Goal: Information Seeking & Learning: Learn about a topic

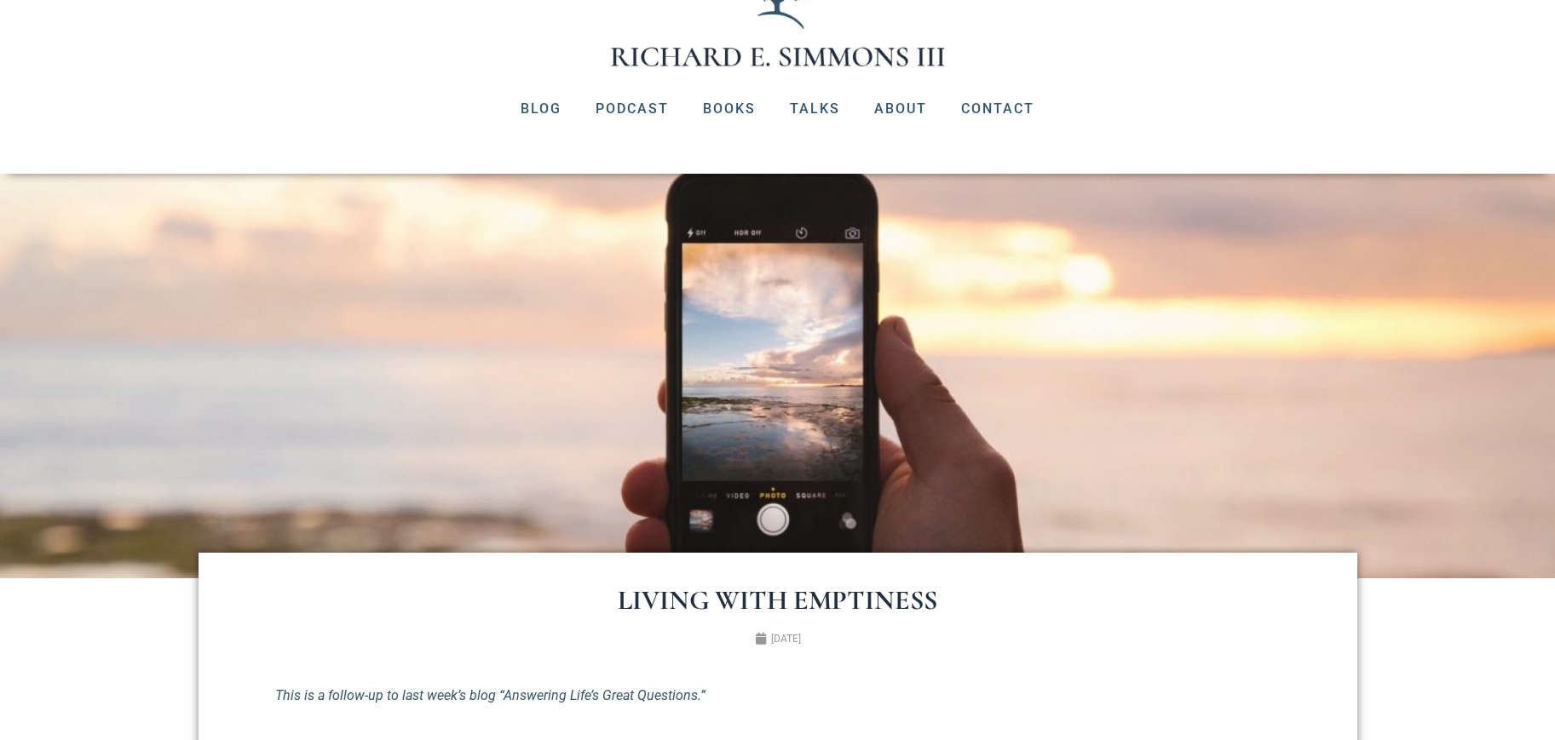
scroll to position [71, 0]
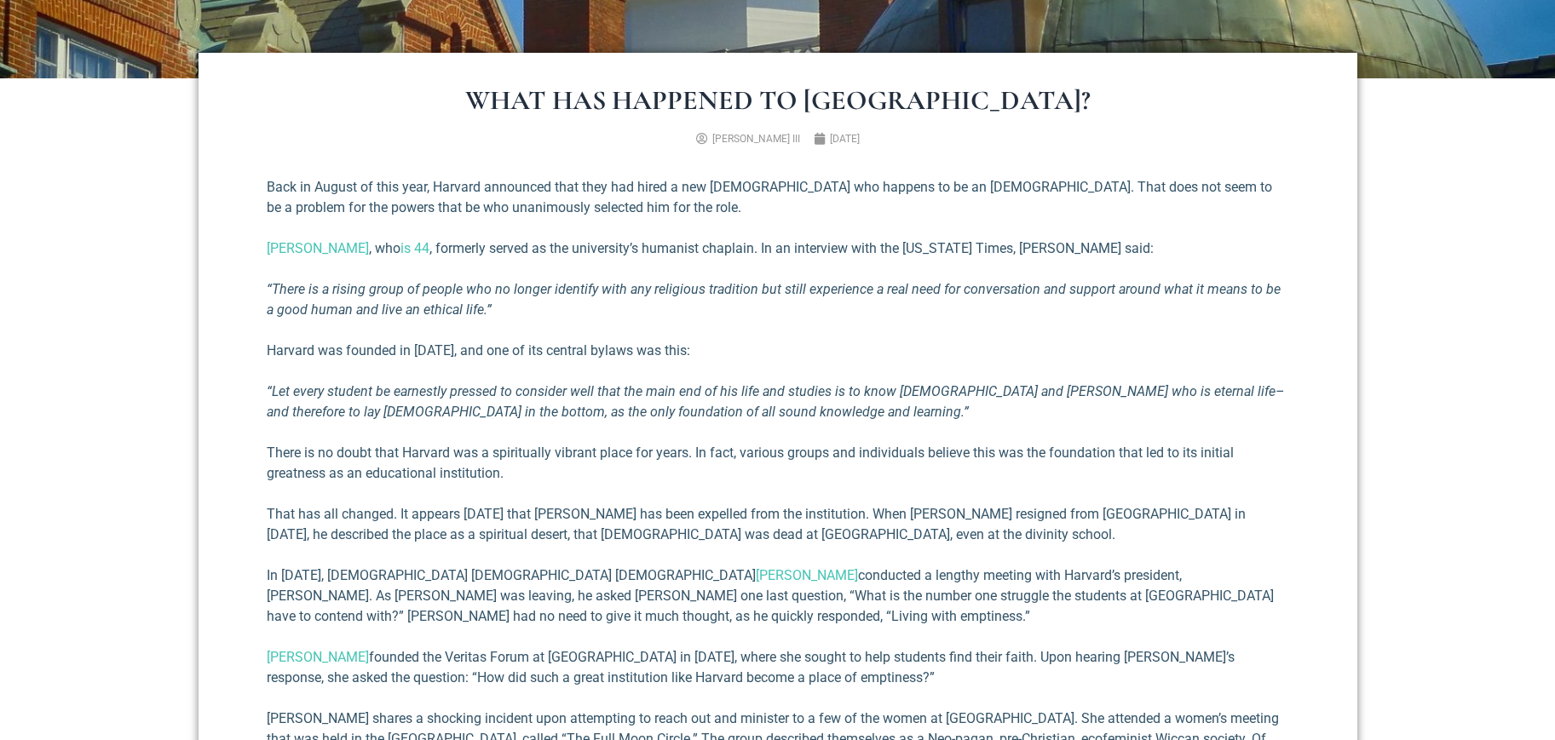
scroll to position [721, 0]
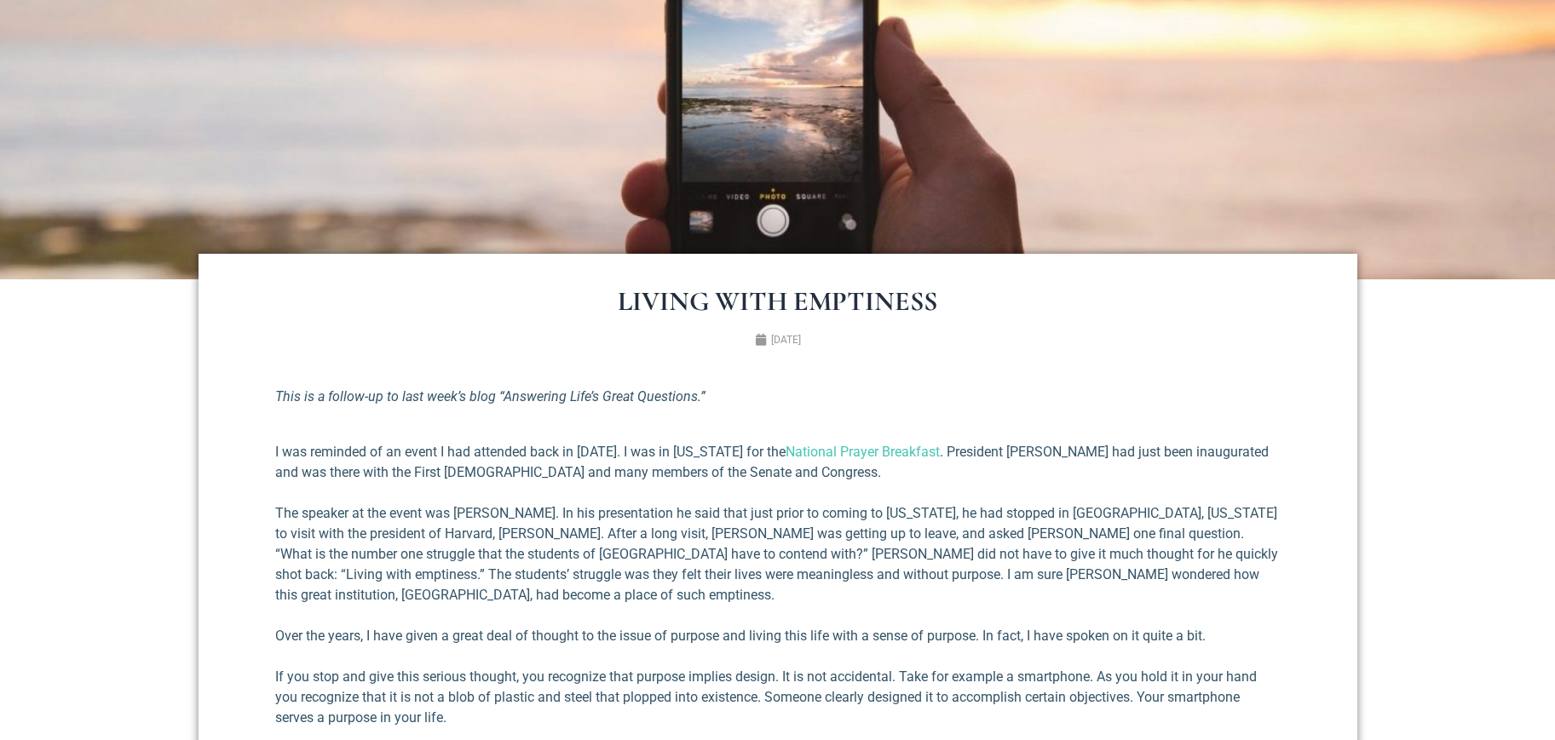
scroll to position [443, 0]
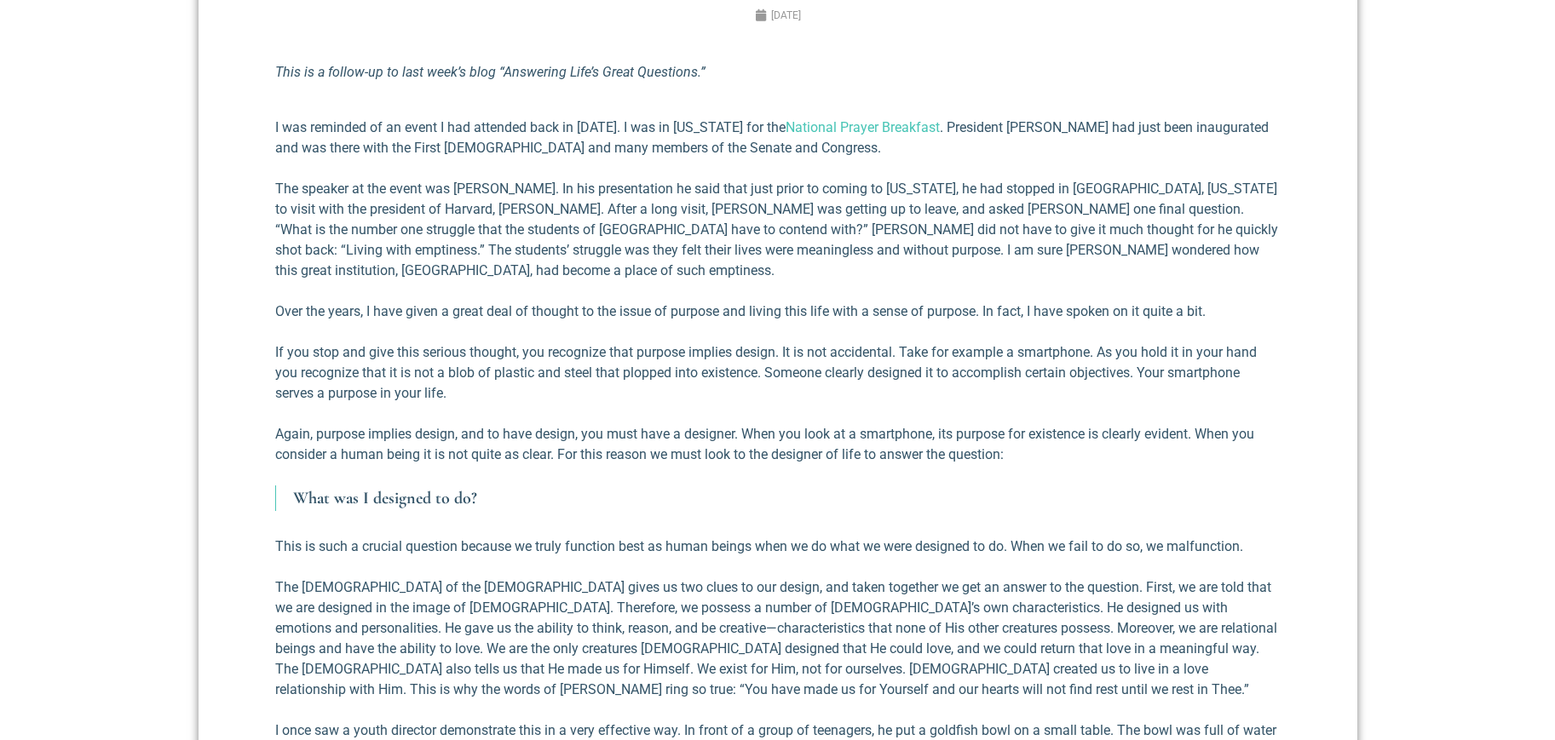
scroll to position [768, 0]
